Goal: Transaction & Acquisition: Purchase product/service

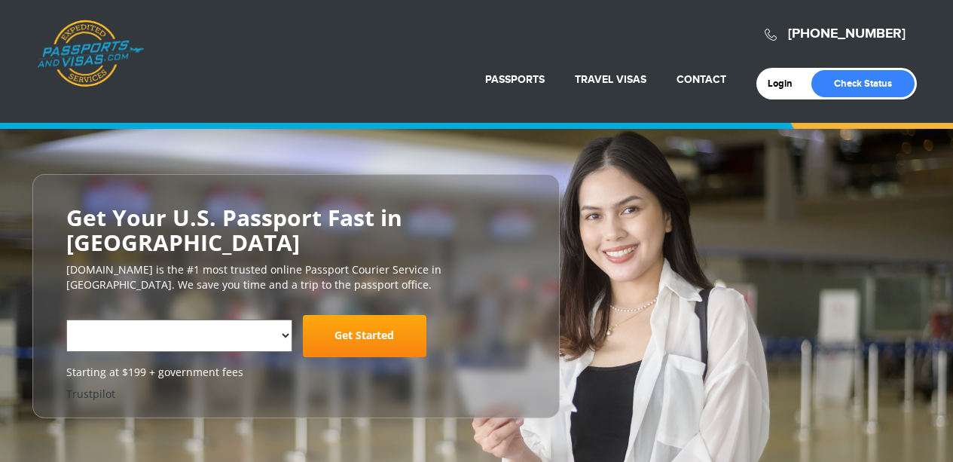
select select "**********"
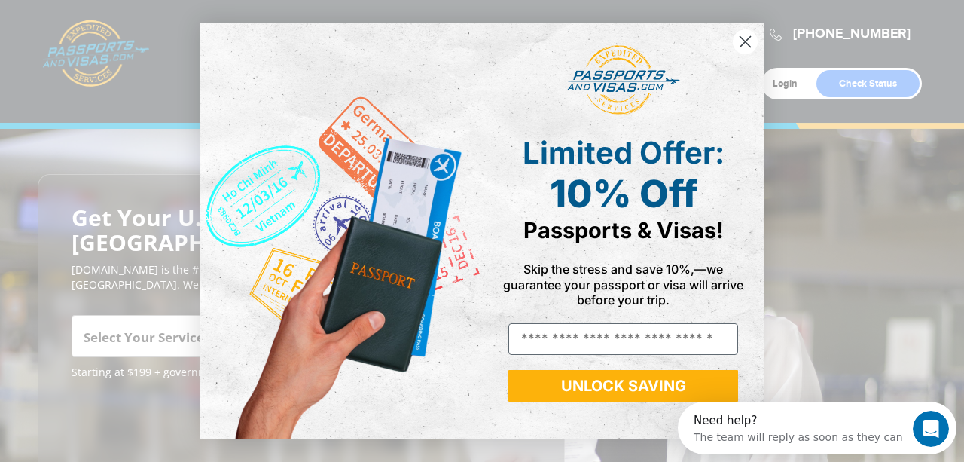
click at [750, 43] on circle "Close dialog" at bounding box center [745, 41] width 25 height 25
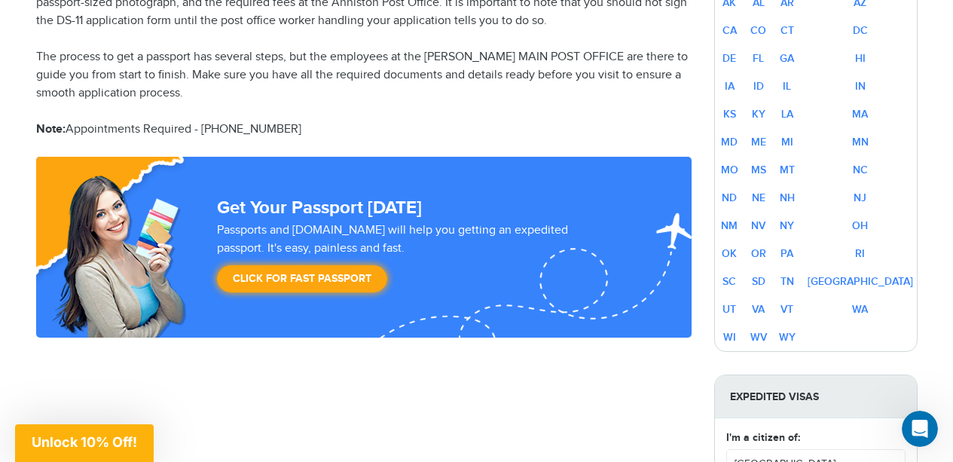
scroll to position [1057, 0]
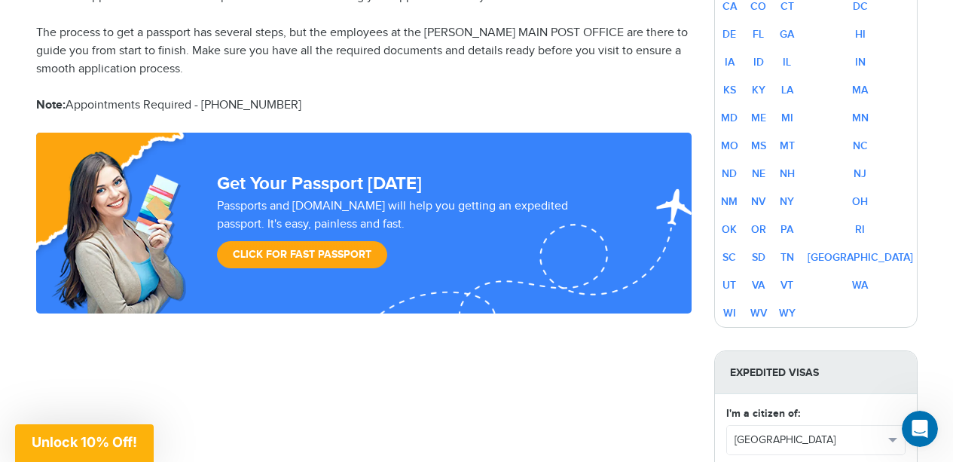
click at [305, 253] on link "Click for Fast Passport" at bounding box center [302, 254] width 170 height 27
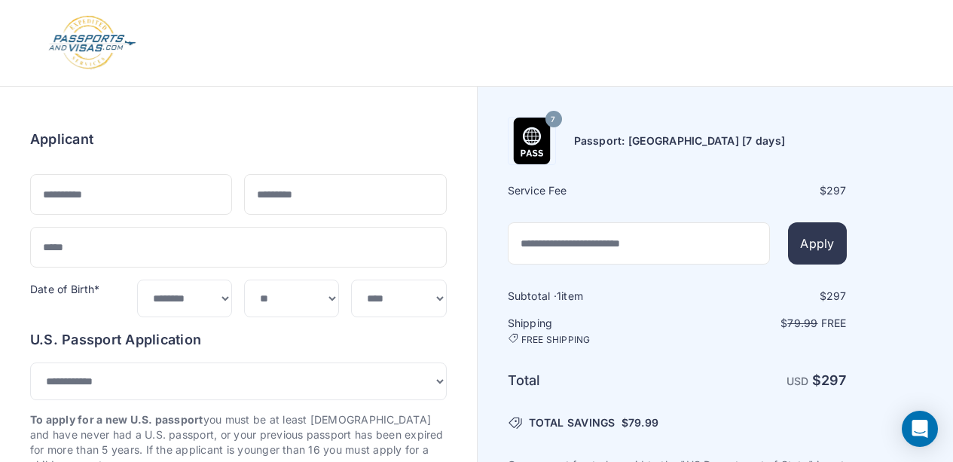
select select "***"
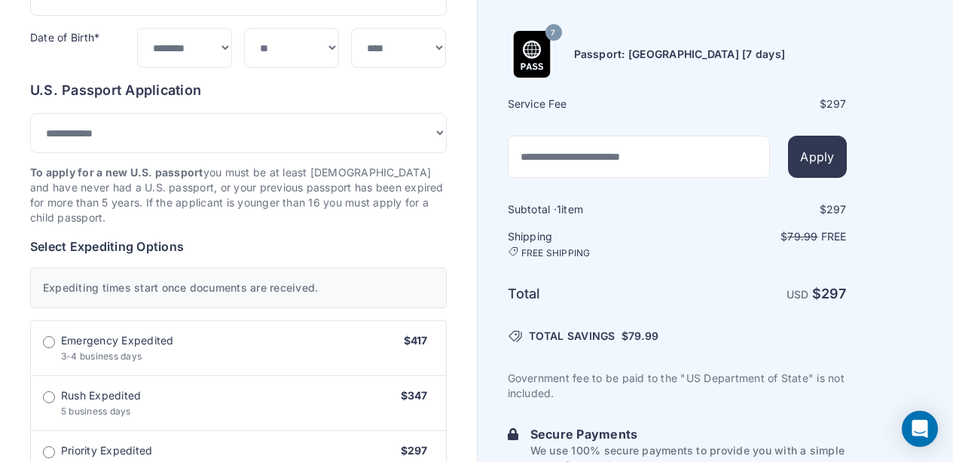
scroll to position [252, 0]
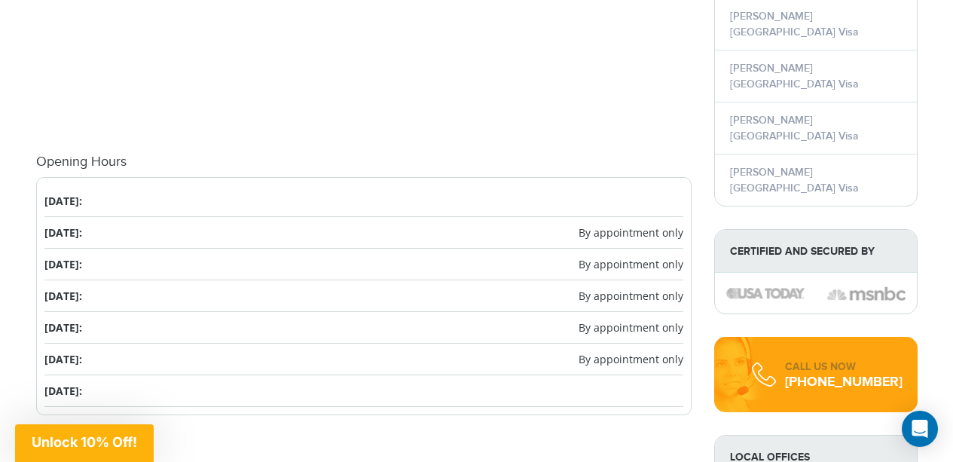
scroll to position [1771, 0]
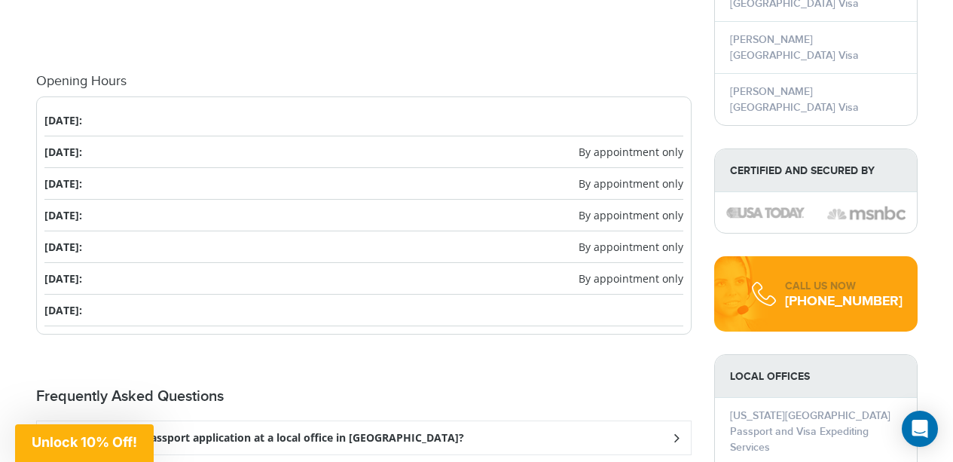
click at [345, 212] on li "Thursday: By appointment only" at bounding box center [363, 216] width 639 height 32
click at [594, 218] on span "By appointment only" at bounding box center [631, 215] width 105 height 16
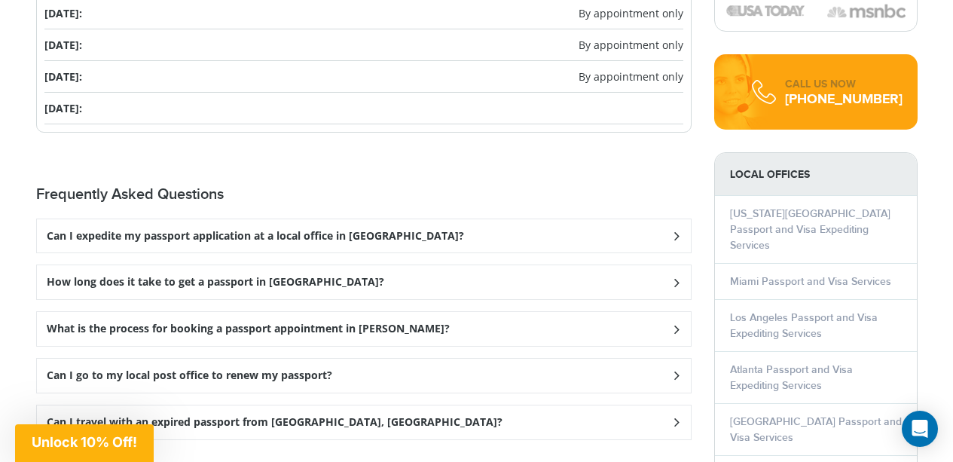
click at [360, 240] on h3 "Can I expedite my passport application at a local office in [GEOGRAPHIC_DATA]?" at bounding box center [255, 236] width 417 height 13
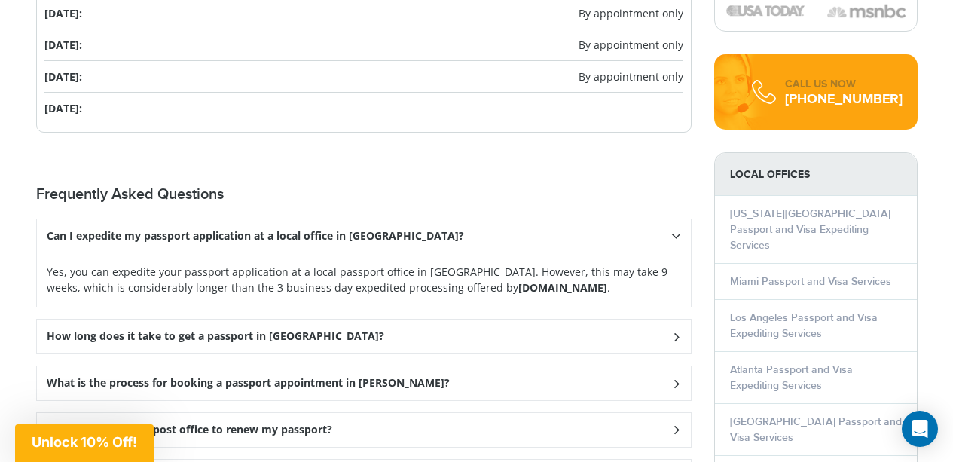
scroll to position [2022, 0]
